Goal: Browse casually: Explore the website without a specific task or goal

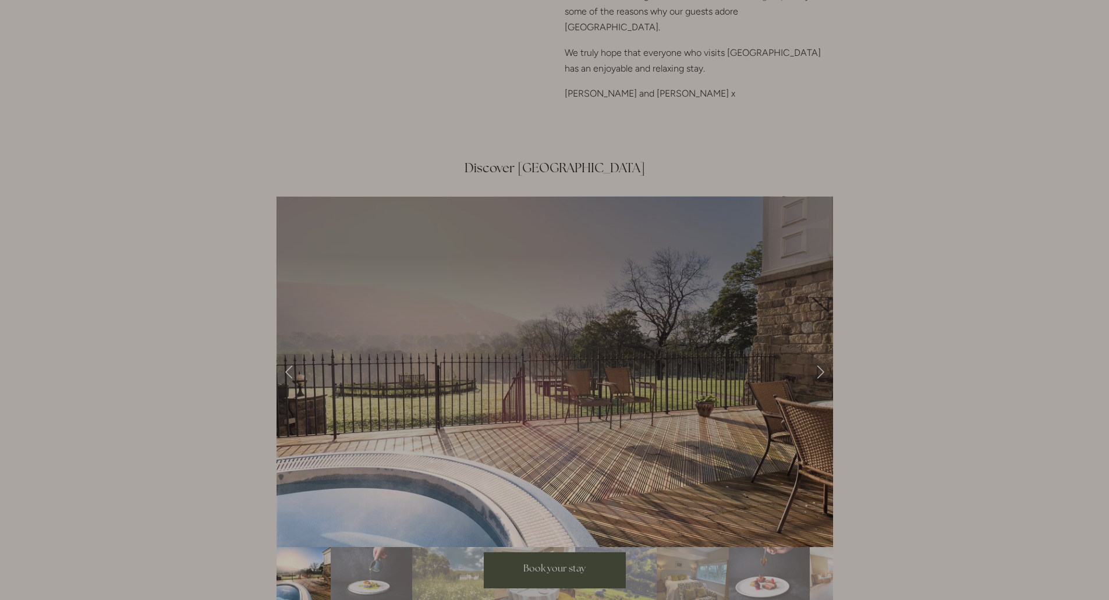
scroll to position [1805, 0]
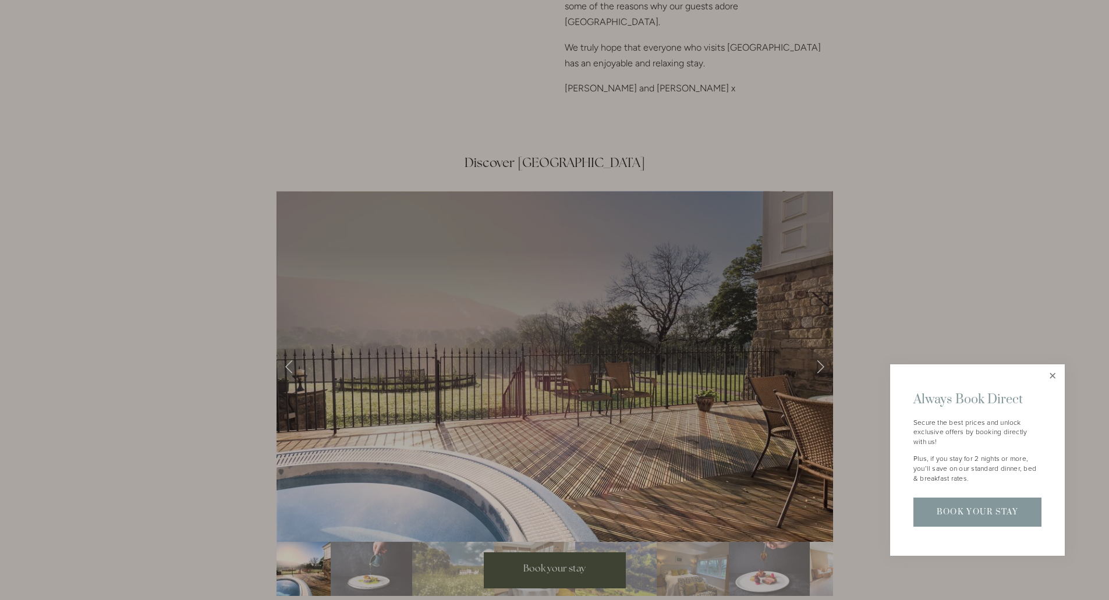
click at [1057, 377] on link "Close" at bounding box center [1053, 376] width 20 height 20
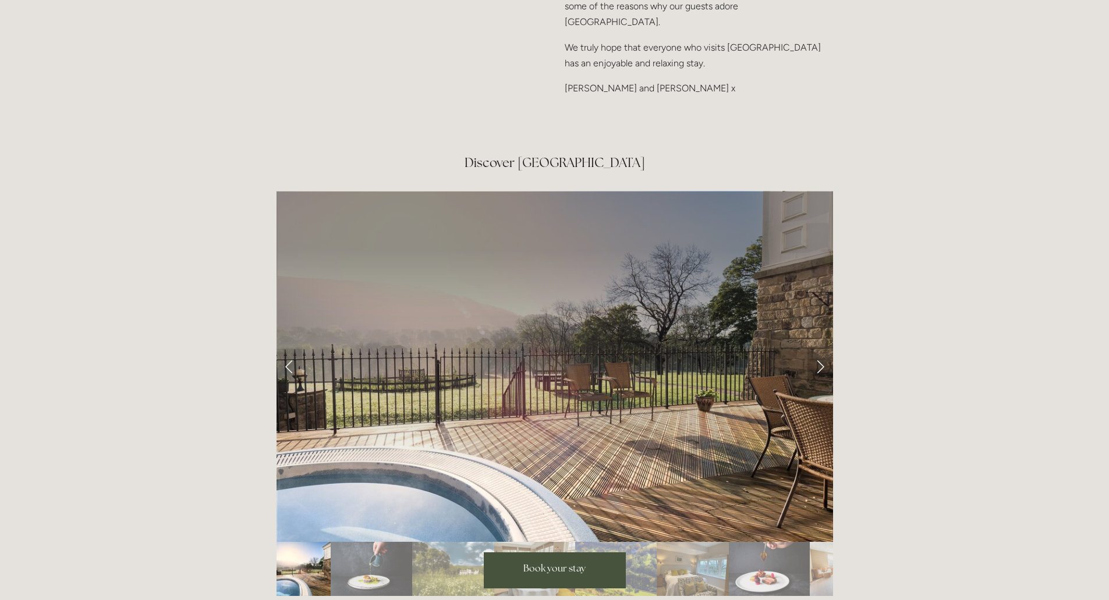
click at [823, 349] on link "Next Slide" at bounding box center [821, 366] width 26 height 35
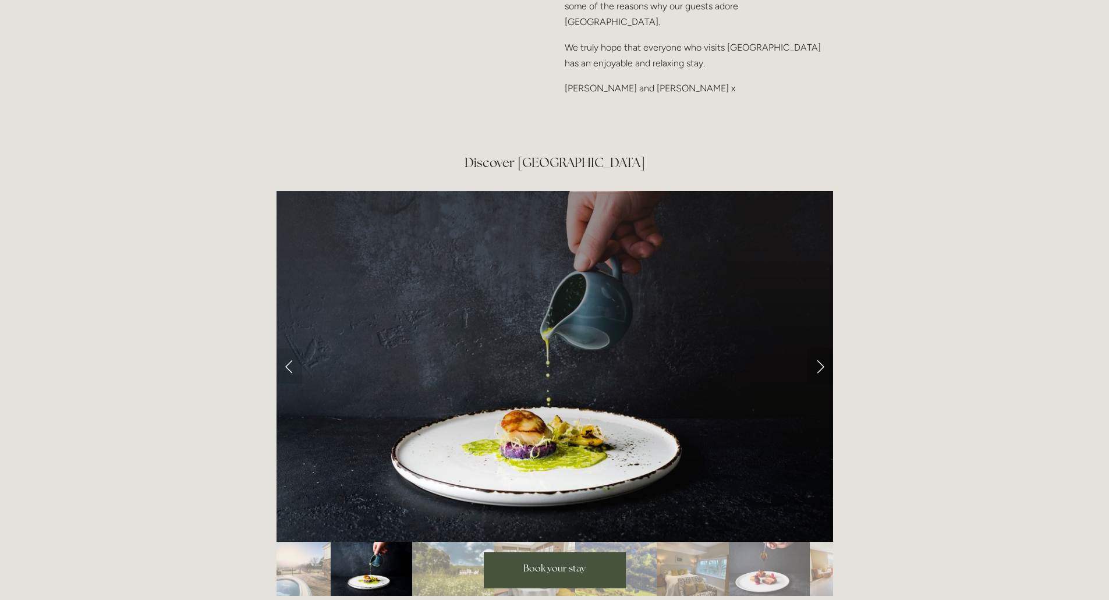
click at [823, 349] on link "Next Slide" at bounding box center [821, 366] width 26 height 35
click at [819, 349] on link "Next Slide" at bounding box center [821, 366] width 26 height 35
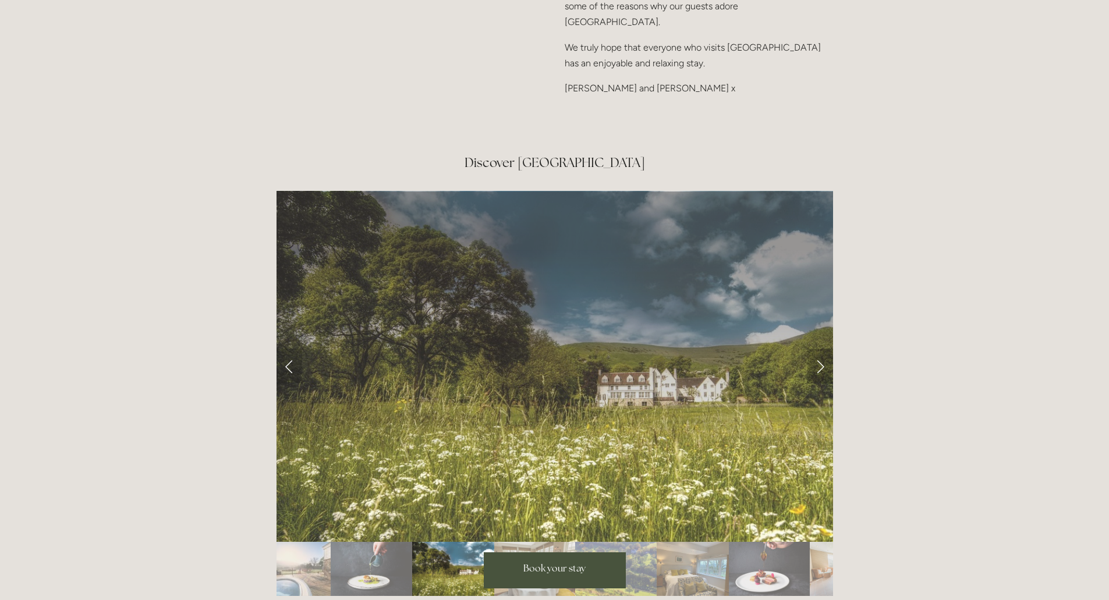
click at [819, 349] on link "Next Slide" at bounding box center [821, 366] width 26 height 35
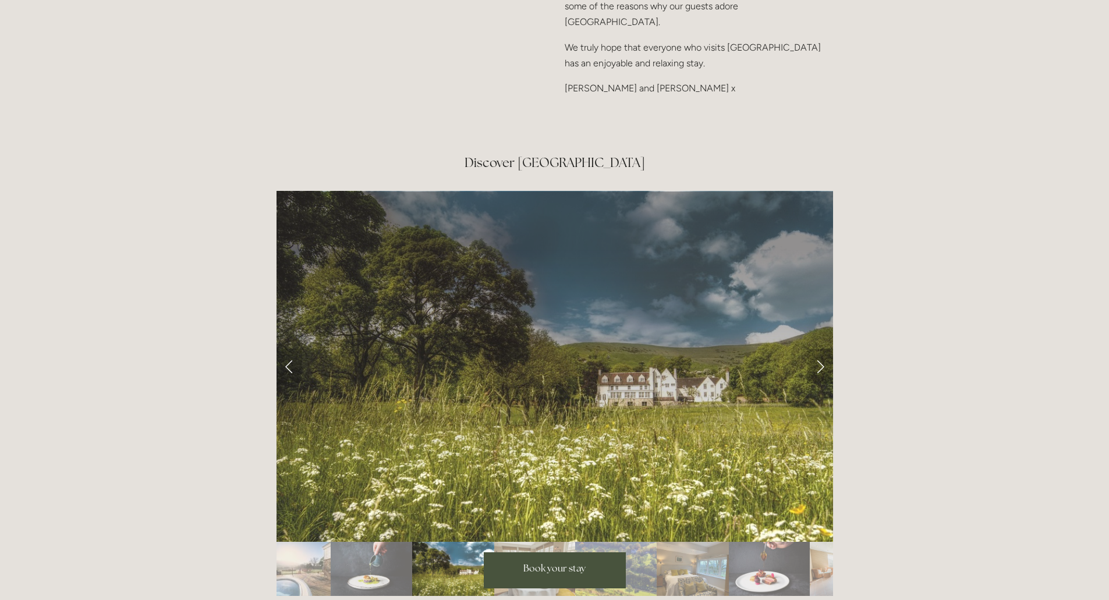
click at [819, 349] on link "Next Slide" at bounding box center [821, 366] width 26 height 35
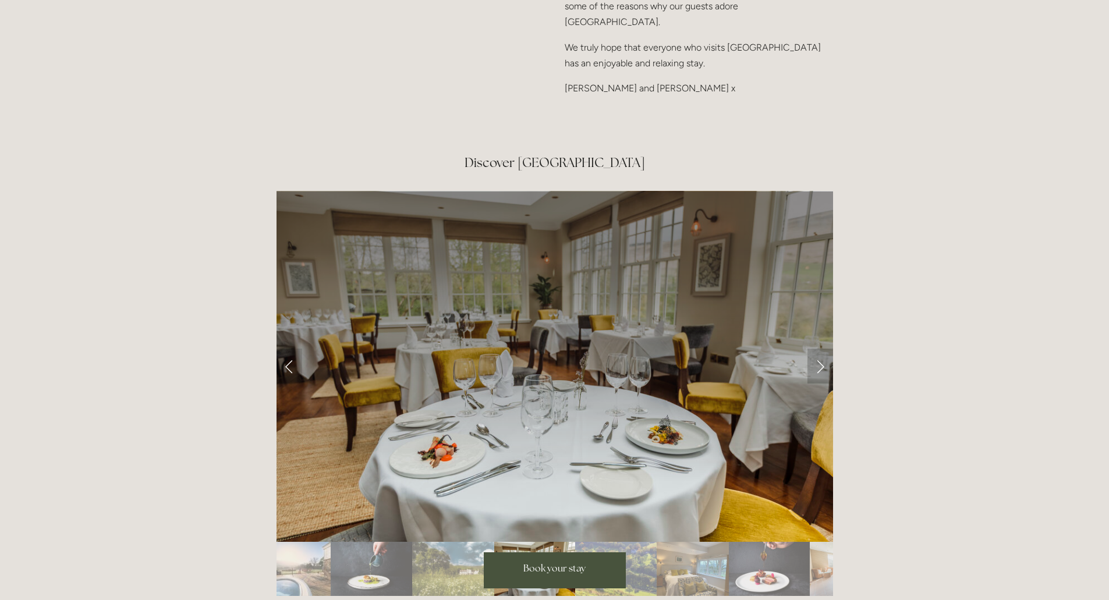
click at [819, 349] on link "Next Slide" at bounding box center [821, 366] width 26 height 35
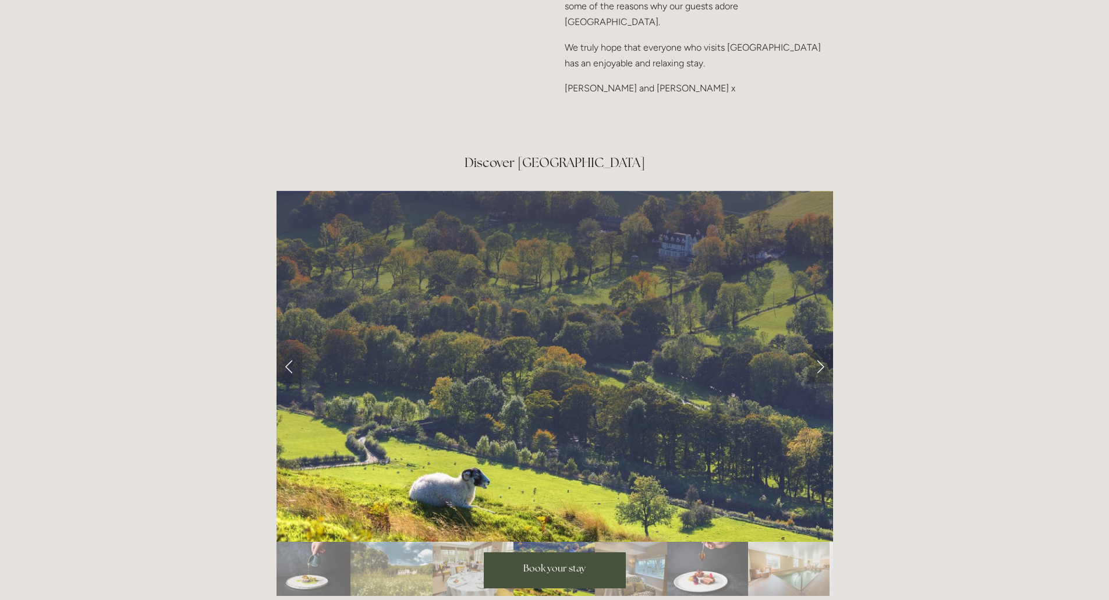
click at [819, 349] on link "Next Slide" at bounding box center [821, 366] width 26 height 35
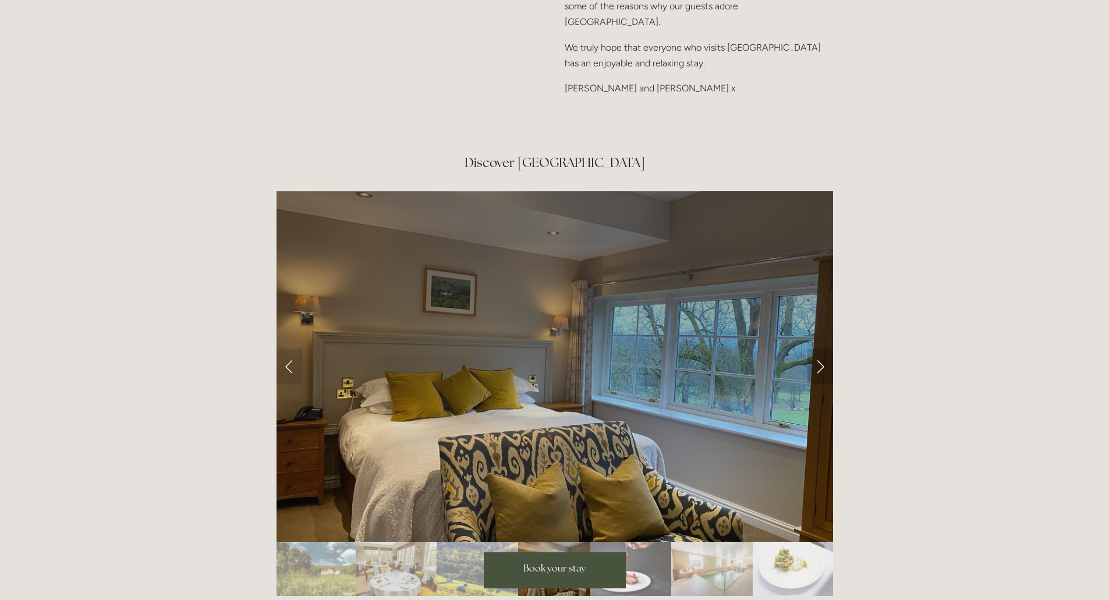
click at [819, 349] on link "Next Slide" at bounding box center [821, 366] width 26 height 35
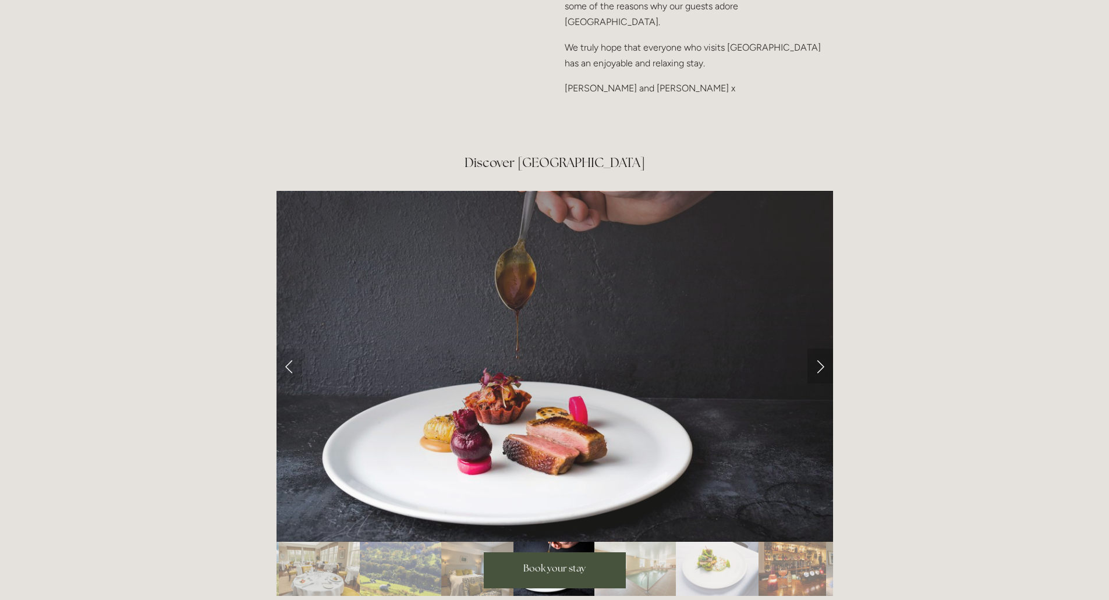
click at [819, 349] on link "Next Slide" at bounding box center [821, 366] width 26 height 35
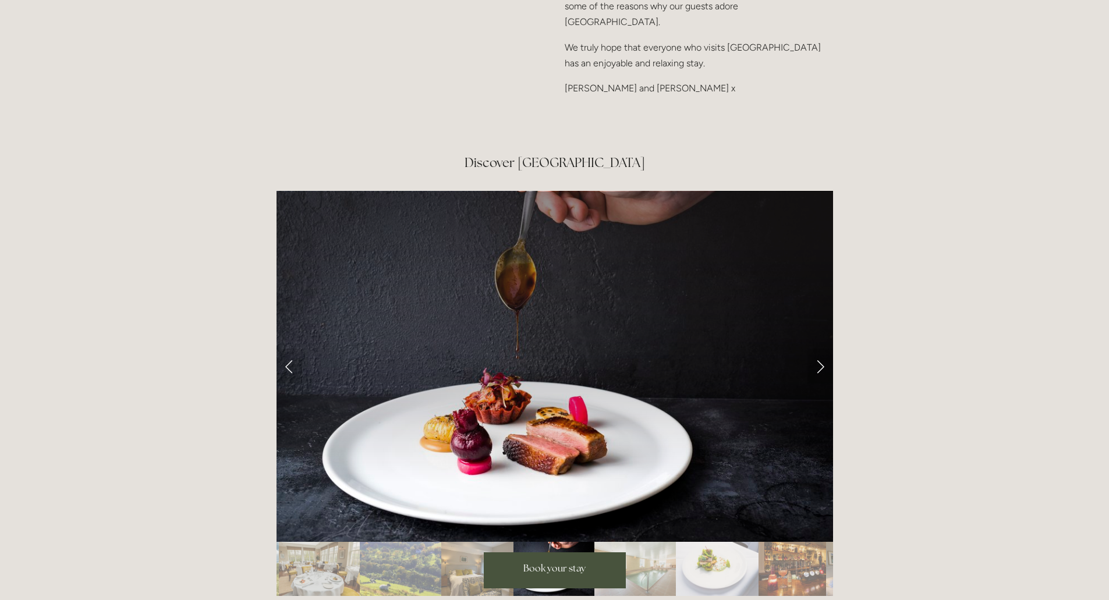
click at [819, 349] on link "Next Slide" at bounding box center [821, 366] width 26 height 35
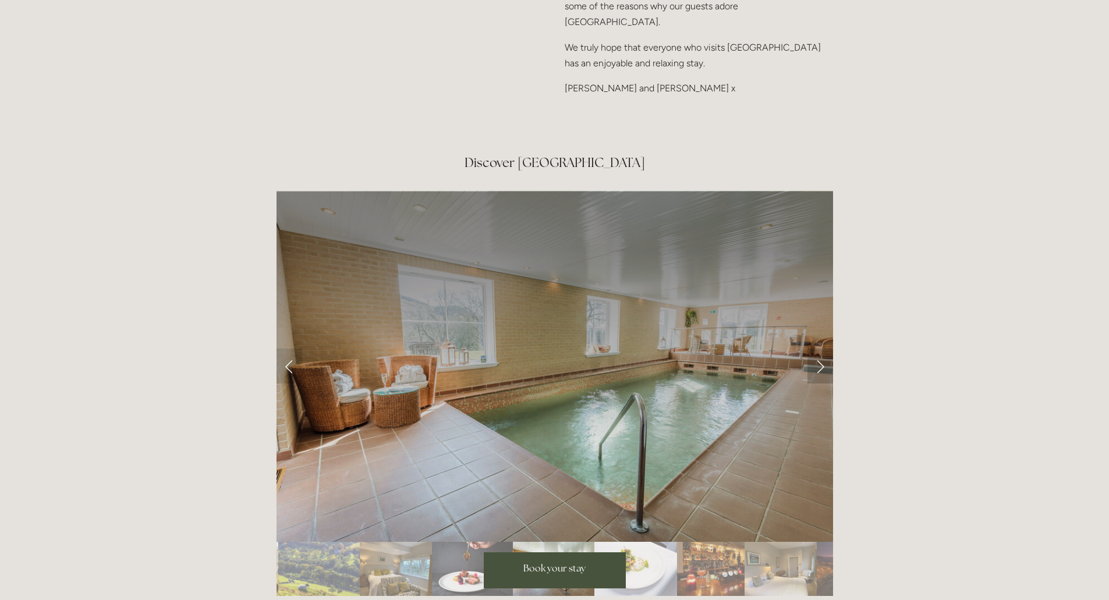
click at [819, 349] on link "Next Slide" at bounding box center [821, 366] width 26 height 35
click at [821, 349] on link "Next Slide" at bounding box center [821, 366] width 26 height 35
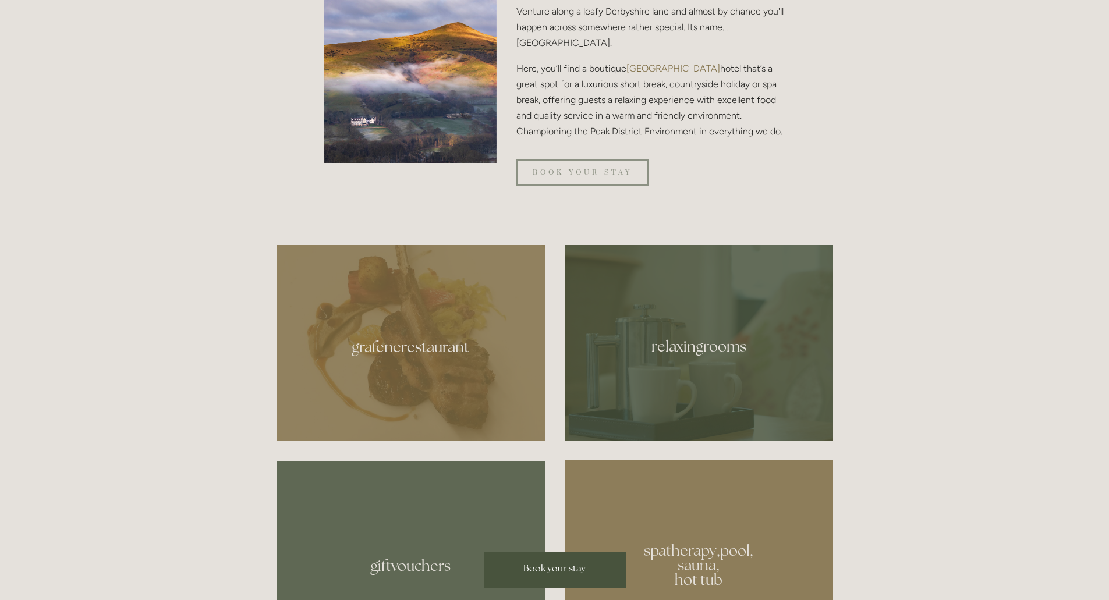
scroll to position [233, 0]
